Goal: Task Accomplishment & Management: Use online tool/utility

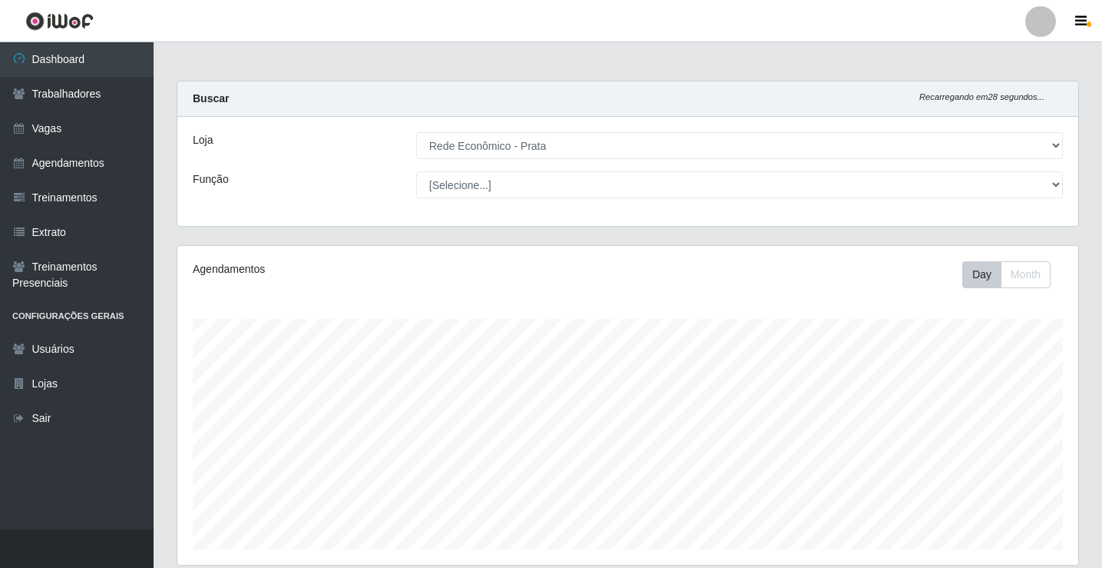
select select "192"
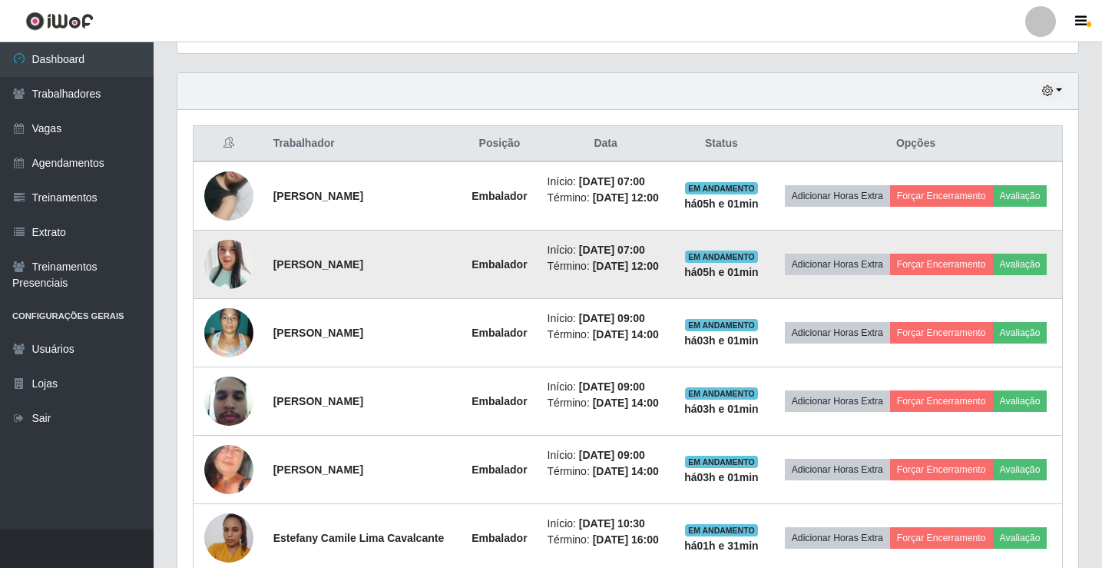
scroll to position [521, 0]
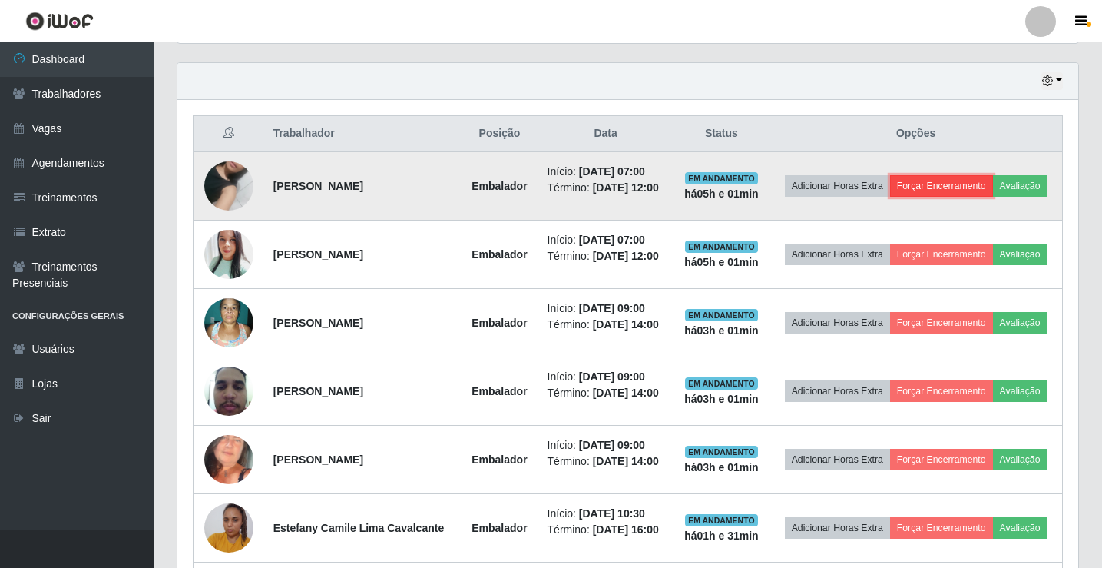
click at [951, 178] on button "Forçar Encerramento" at bounding box center [941, 186] width 103 height 22
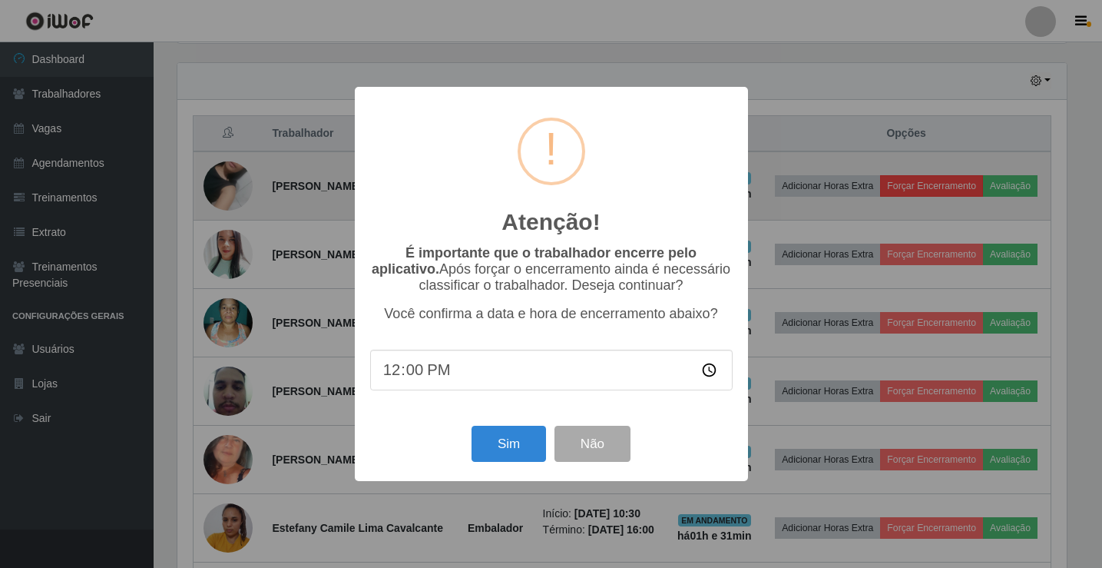
scroll to position [319, 893]
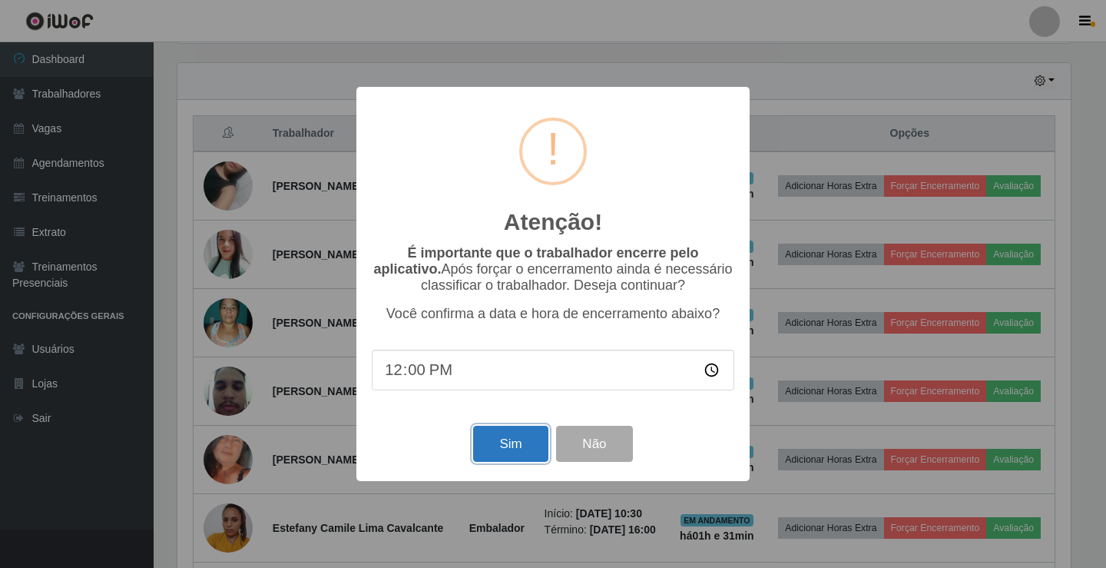
click at [508, 444] on button "Sim" at bounding box center [510, 443] width 74 height 36
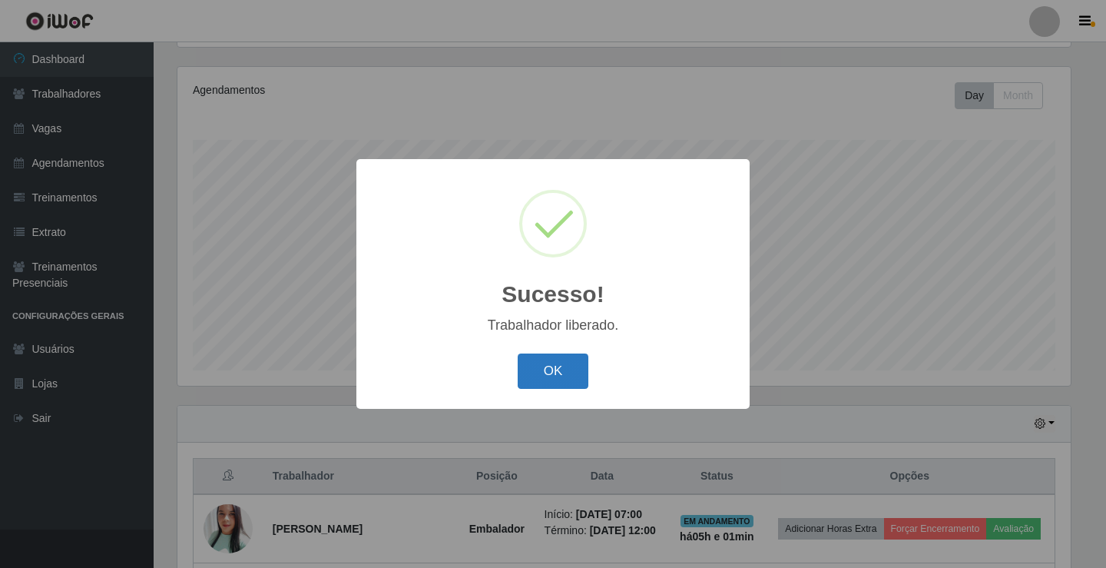
click at [538, 373] on button "OK" at bounding box center [553, 371] width 71 height 36
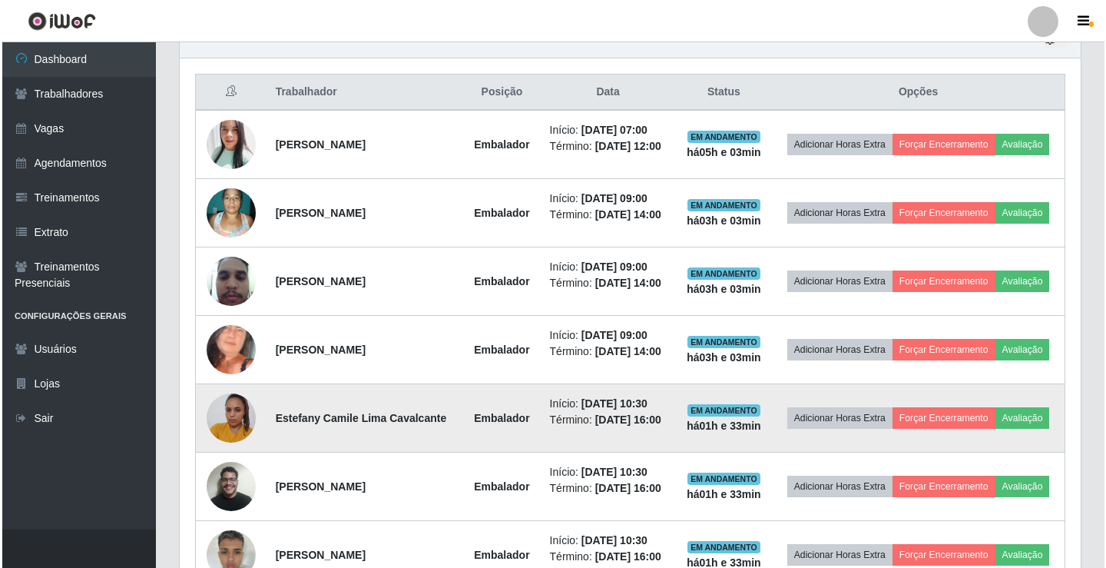
scroll to position [640, 0]
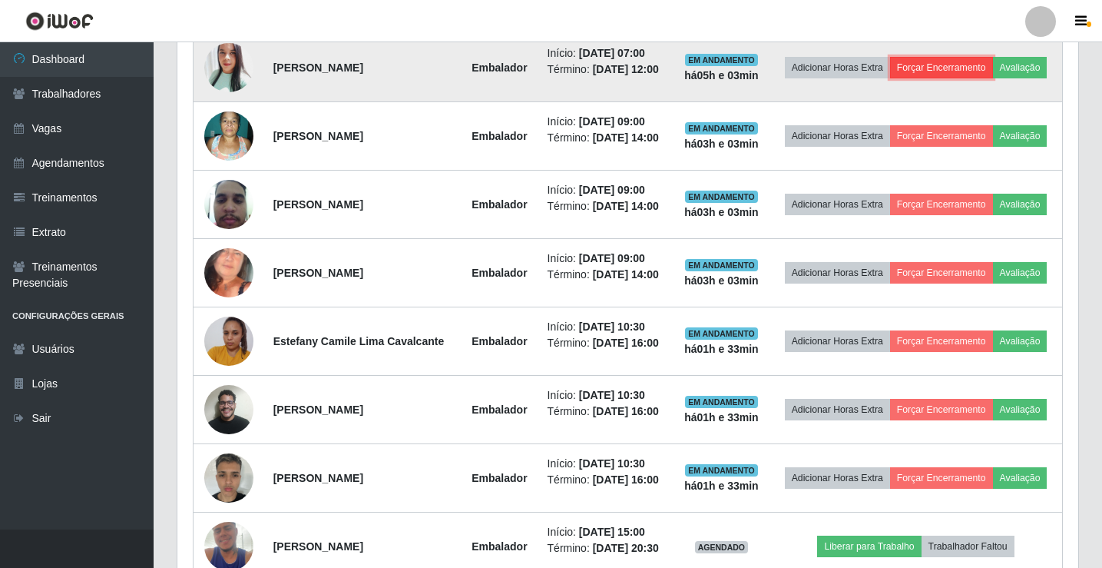
click at [962, 61] on button "Forçar Encerramento" at bounding box center [941, 68] width 103 height 22
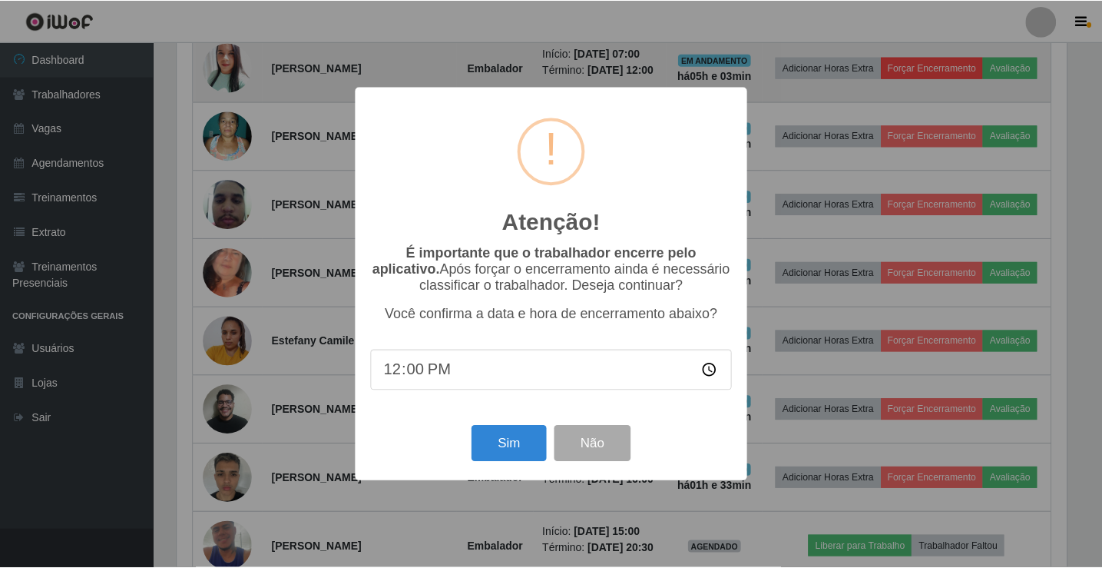
scroll to position [319, 893]
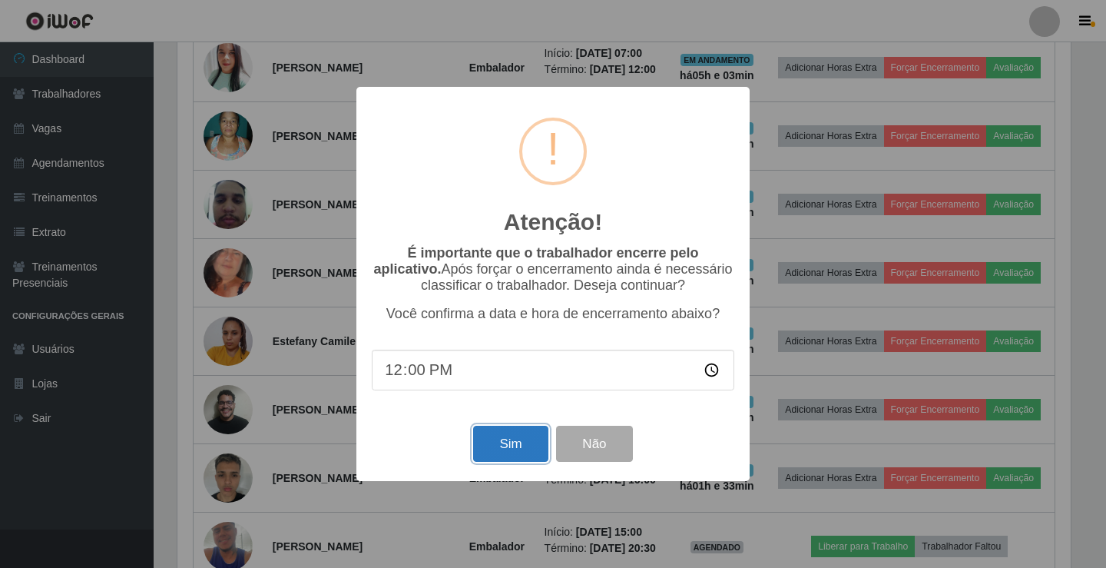
click at [495, 451] on button "Sim" at bounding box center [510, 443] width 74 height 36
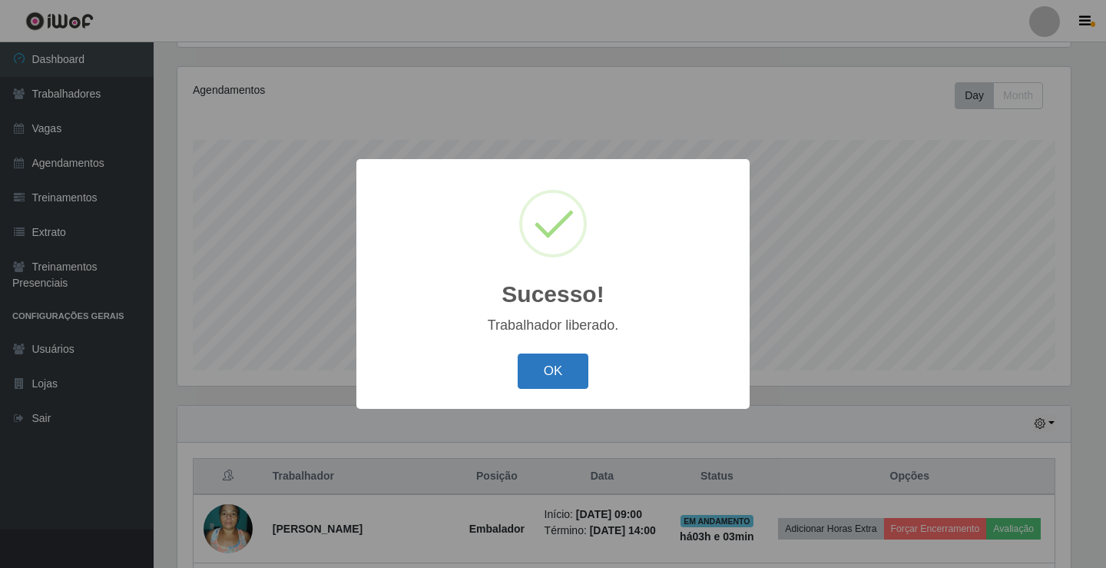
click at [548, 375] on button "OK" at bounding box center [553, 371] width 71 height 36
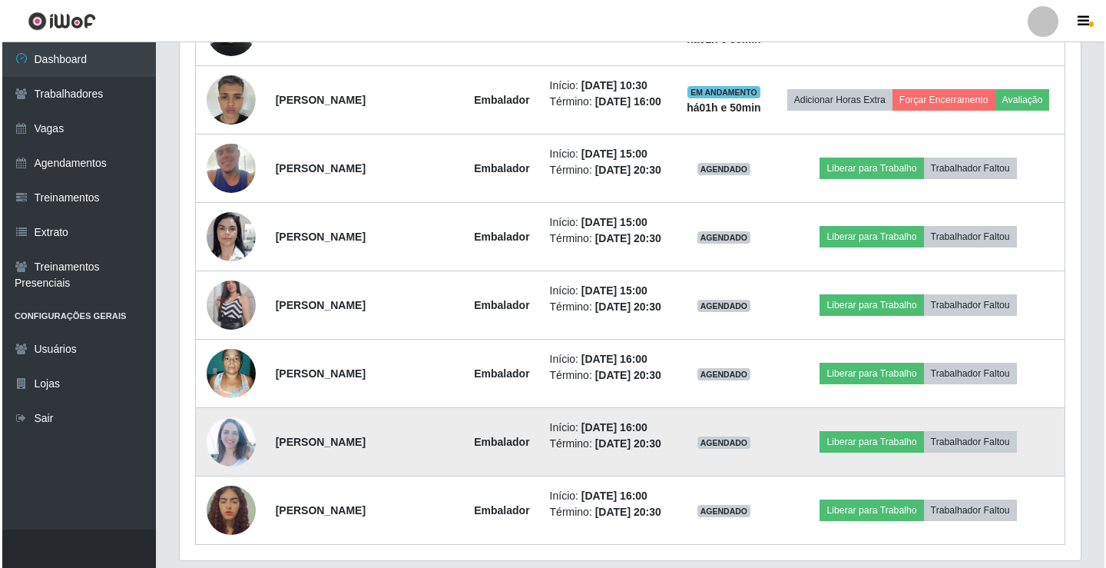
scroll to position [922, 0]
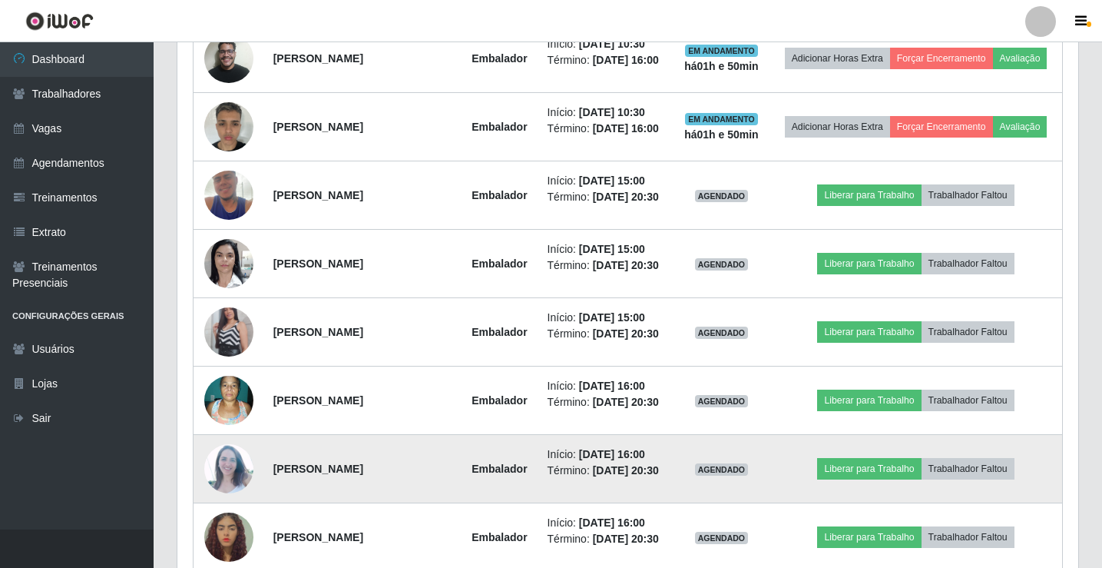
click at [222, 460] on img at bounding box center [228, 468] width 49 height 49
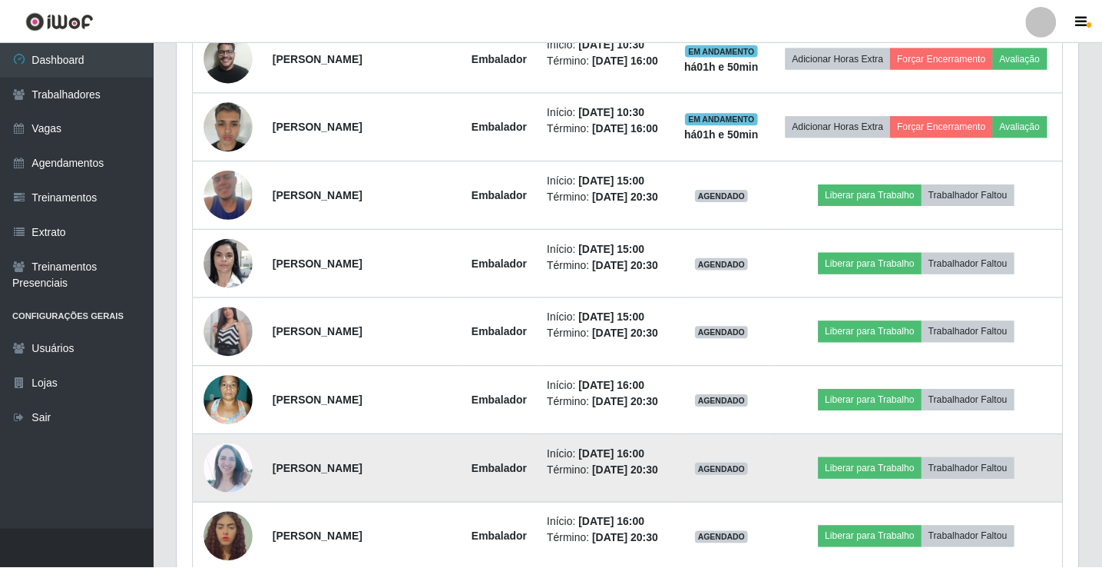
scroll to position [319, 893]
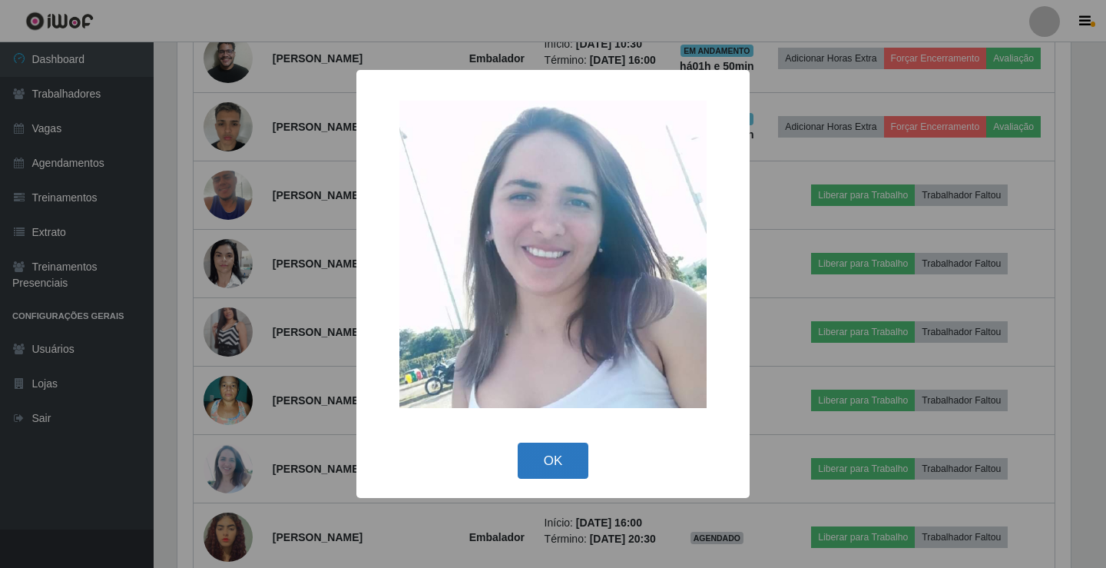
drag, startPoint x: 584, startPoint y: 438, endPoint x: 568, endPoint y: 442, distance: 16.8
click at [580, 446] on div "OK Cancel" at bounding box center [553, 460] width 362 height 44
click at [571, 462] on button "OK" at bounding box center [553, 460] width 71 height 36
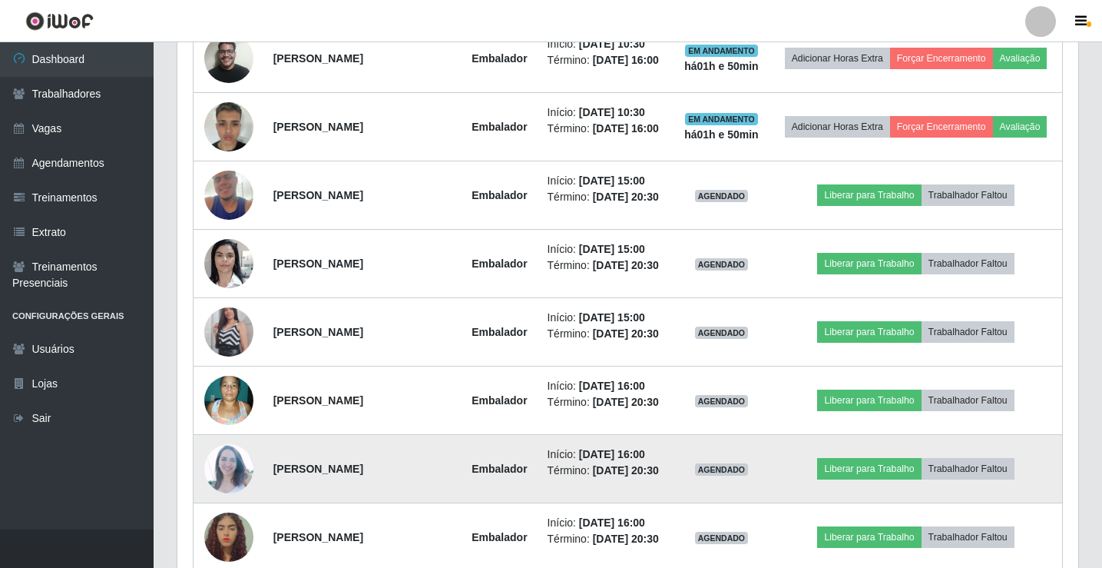
scroll to position [319, 901]
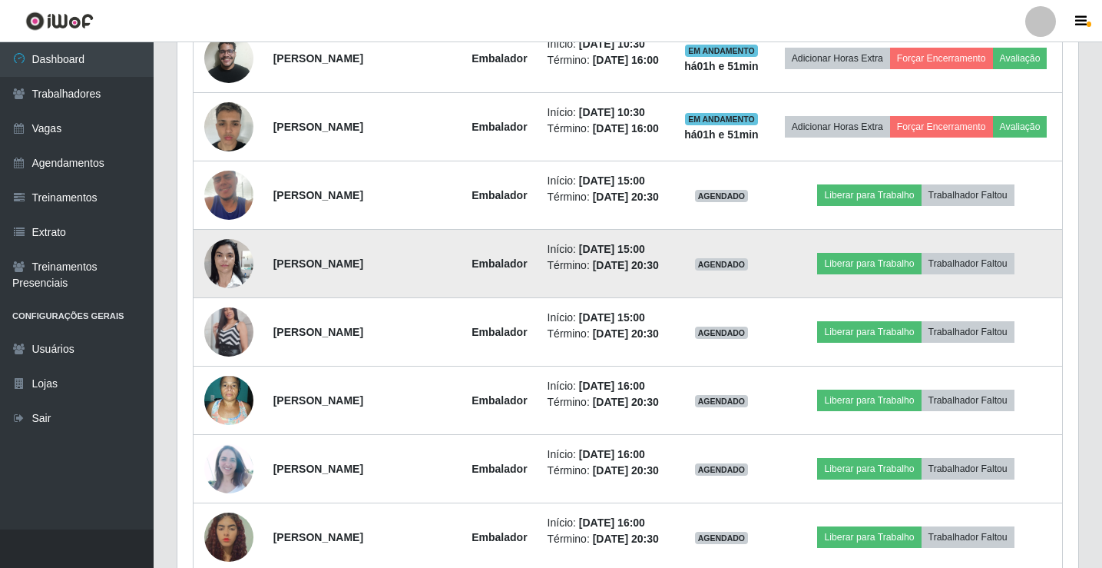
click at [230, 256] on img at bounding box center [228, 262] width 49 height 65
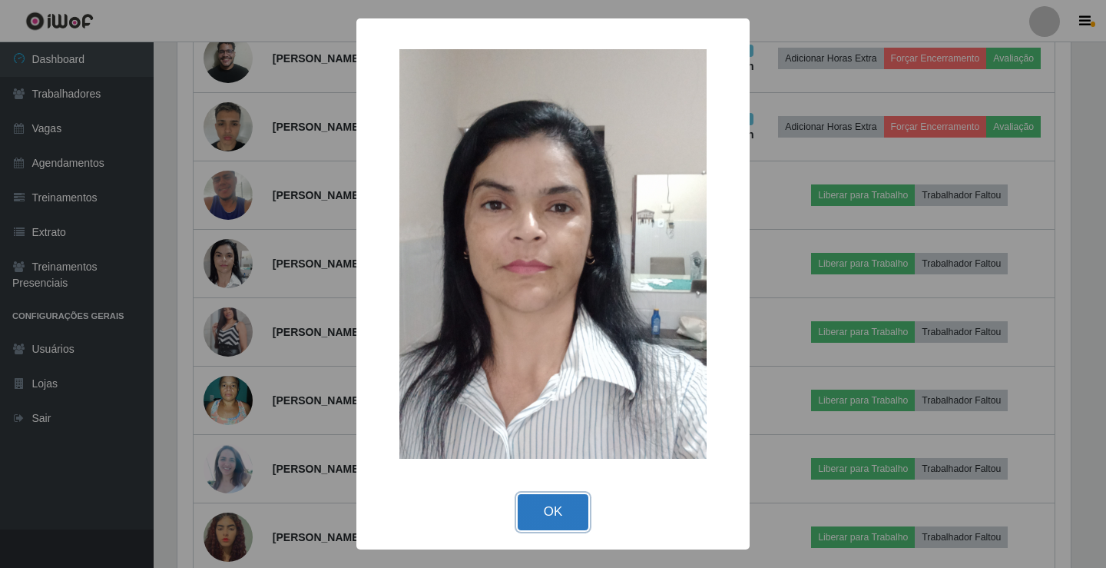
click at [561, 519] on button "OK" at bounding box center [553, 512] width 71 height 36
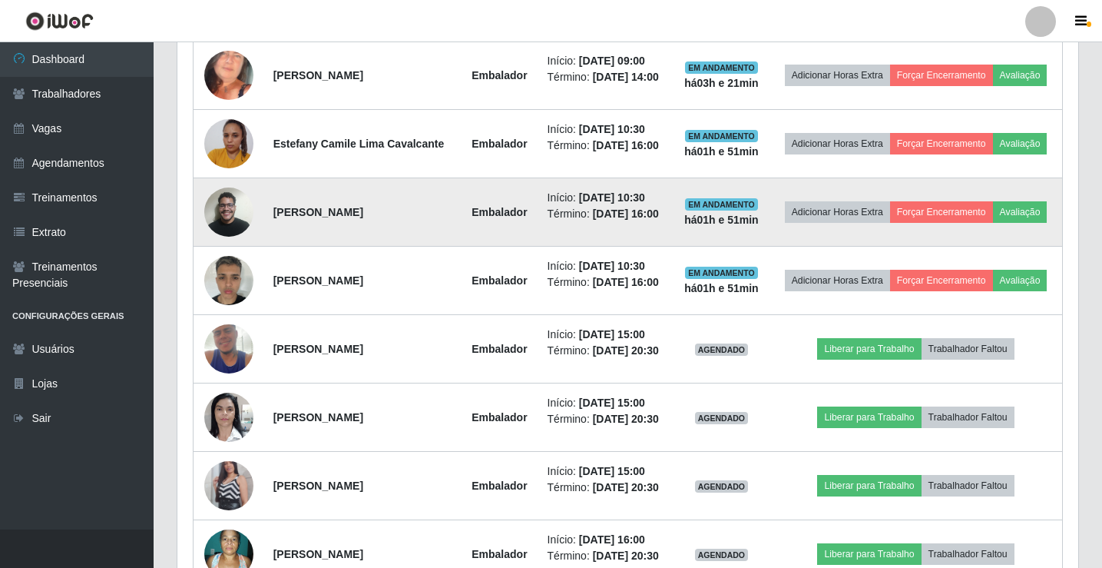
scroll to position [692, 0]
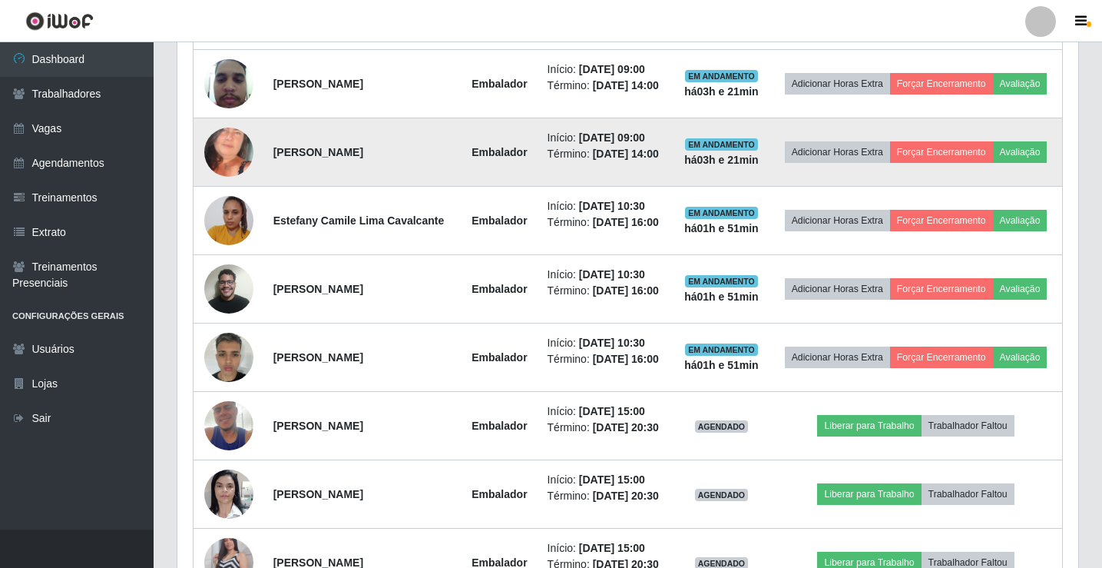
click at [225, 151] on img at bounding box center [228, 152] width 49 height 107
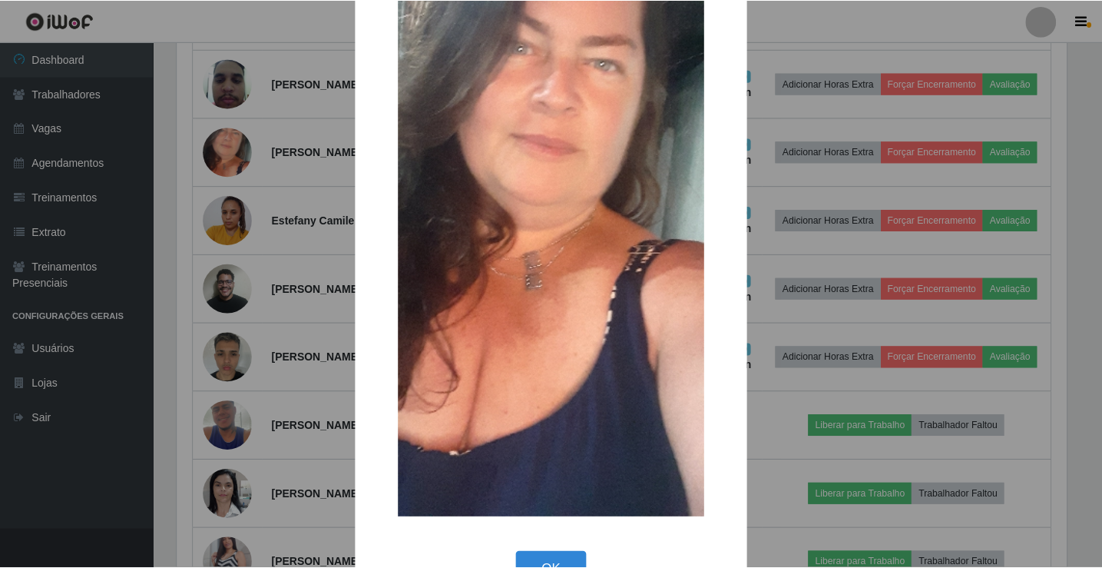
scroll to position [233, 0]
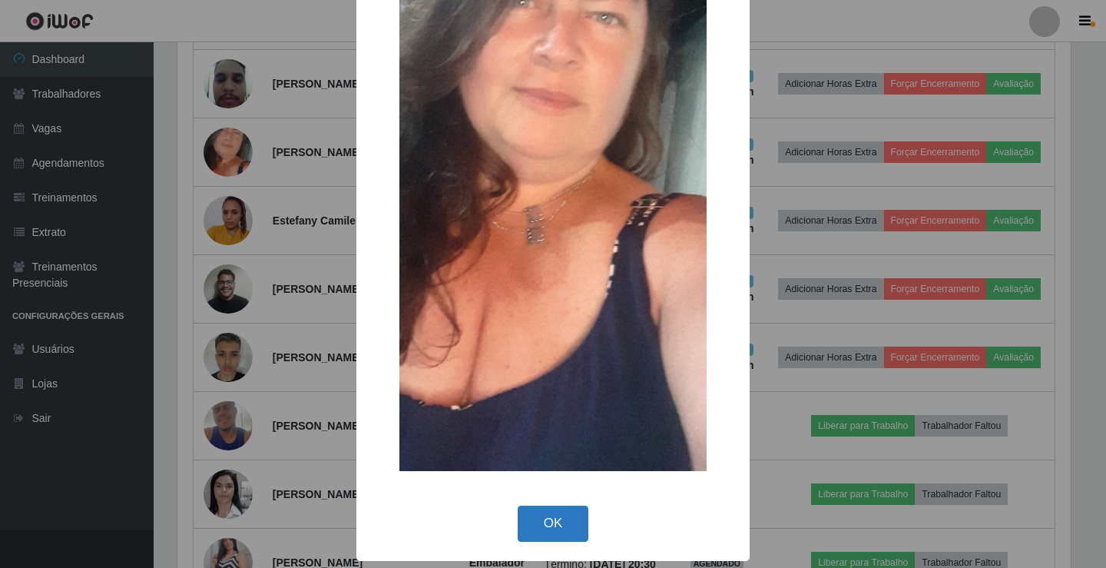
click at [568, 515] on button "OK" at bounding box center [553, 523] width 71 height 36
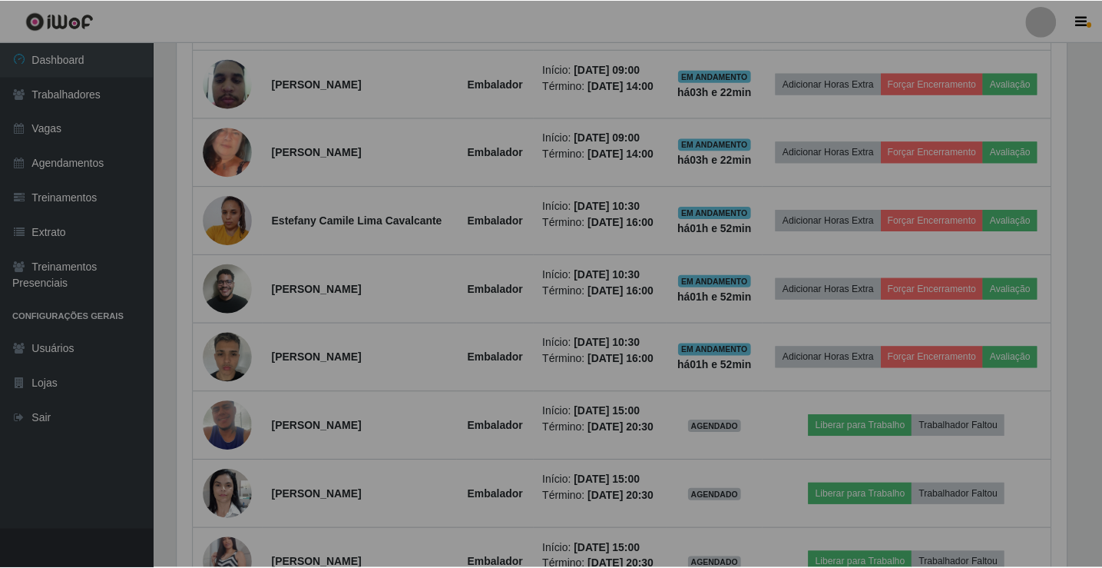
scroll to position [319, 901]
